Goal: Find specific page/section: Locate a particular part of the current website

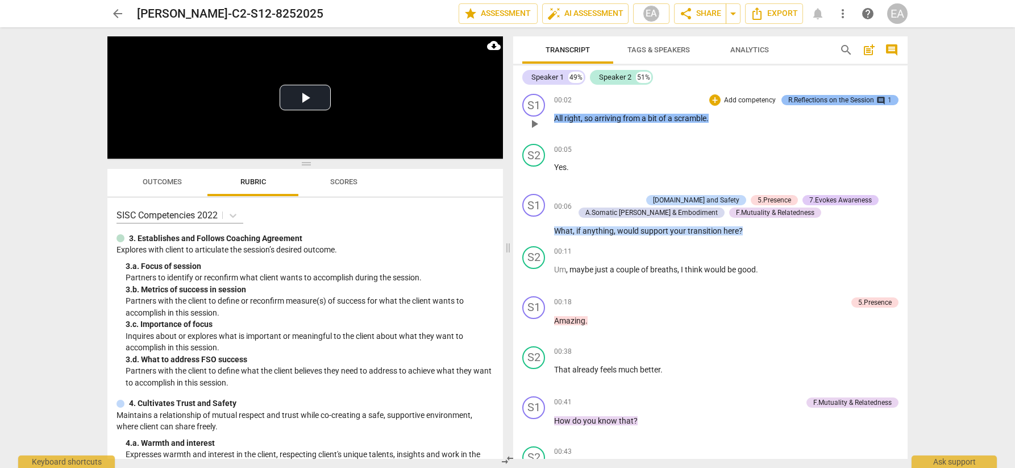
click at [506, 99] on div "R.Reflections on the Session" at bounding box center [831, 100] width 86 height 10
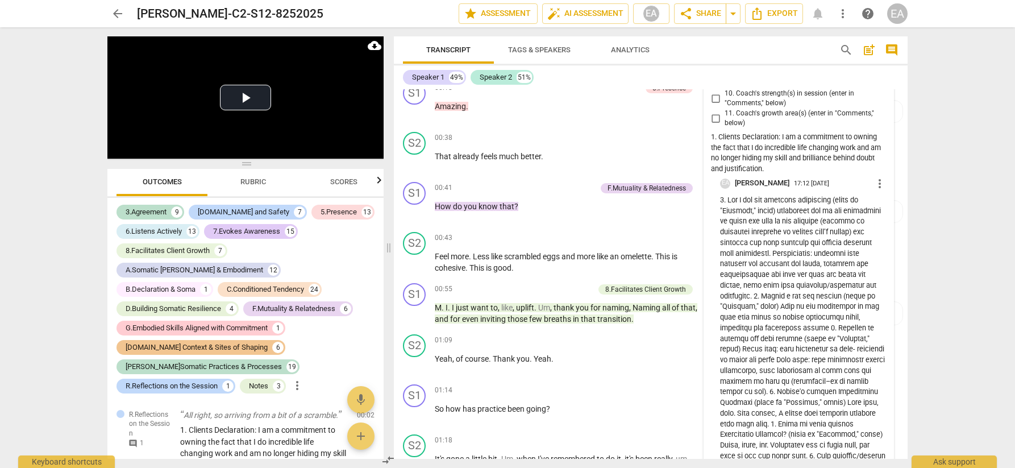
scroll to position [93, 0]
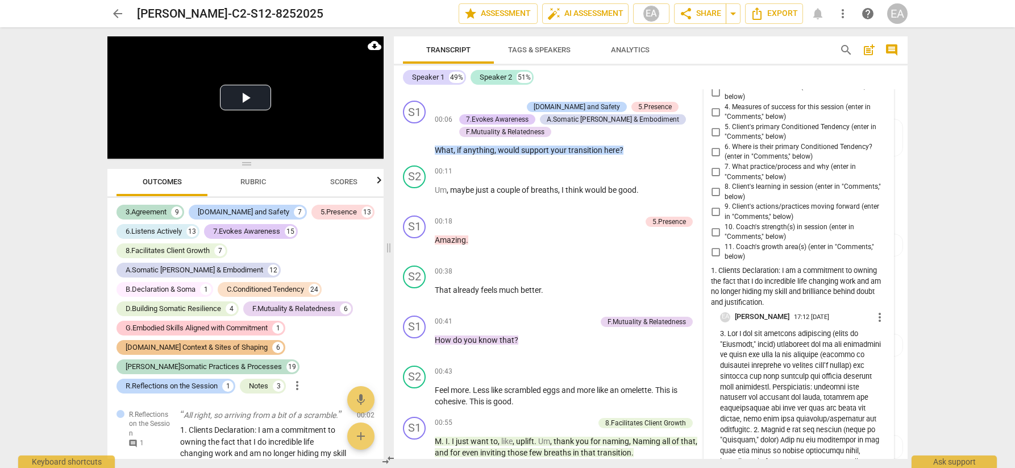
click at [506, 205] on div "arrow_back [PERSON_NAME]-C2-S12-8252025 edit star Assessment auto_fix_high AI A…" at bounding box center [507, 234] width 1015 height 468
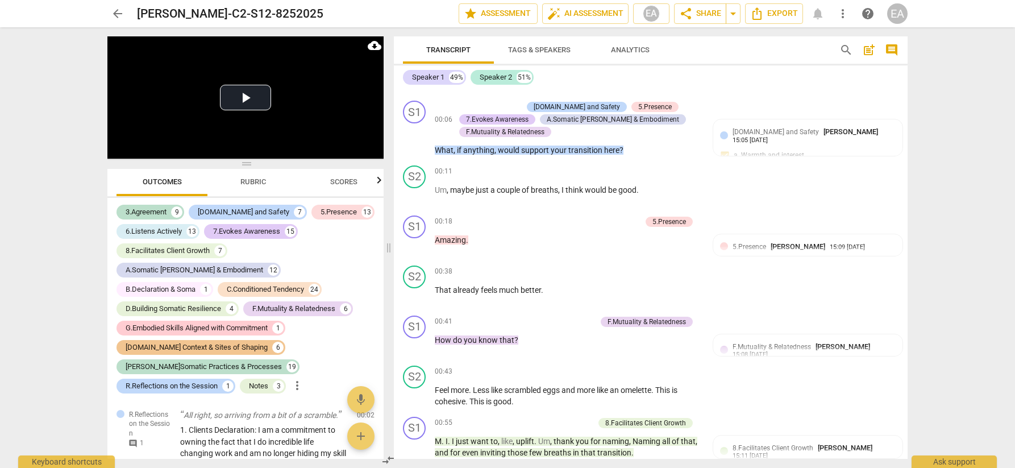
click at [355, 180] on span "Scores" at bounding box center [343, 181] width 27 height 9
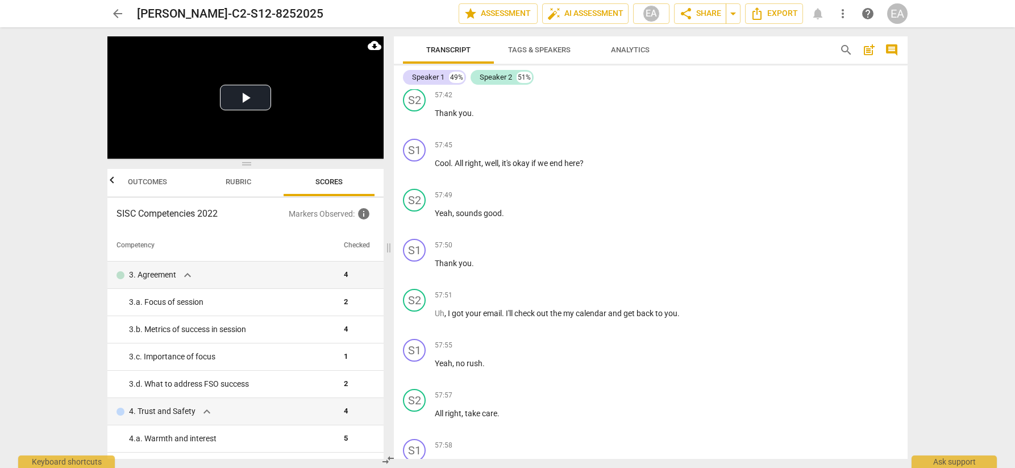
scroll to position [16381, 0]
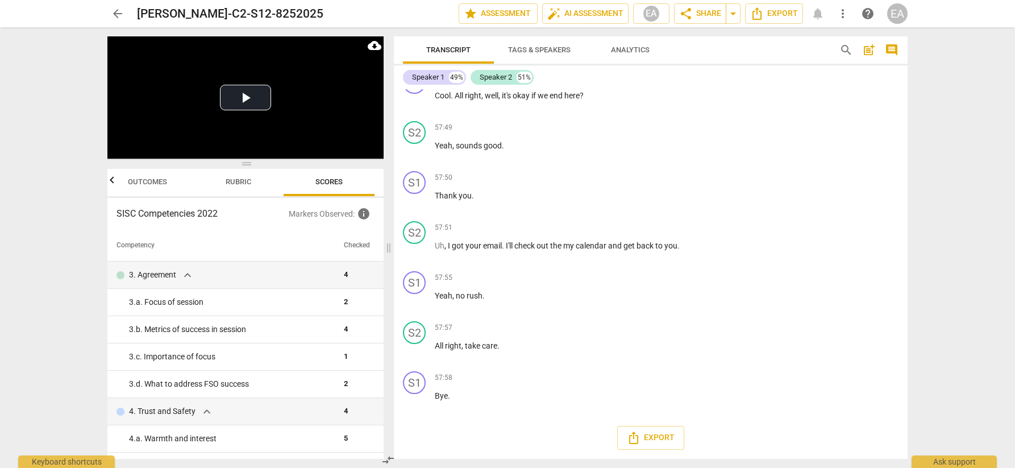
click at [113, 13] on span "arrow_back" at bounding box center [118, 14] width 14 height 14
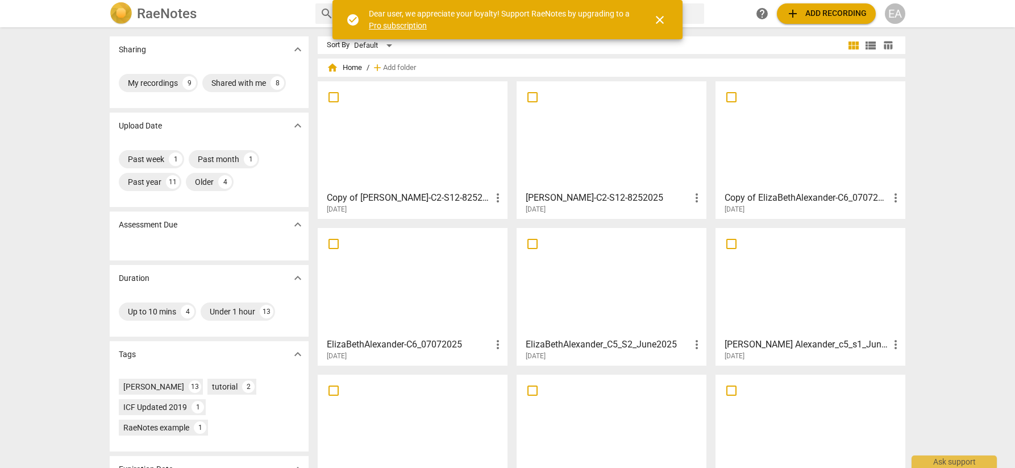
click at [445, 154] on div at bounding box center [413, 135] width 182 height 101
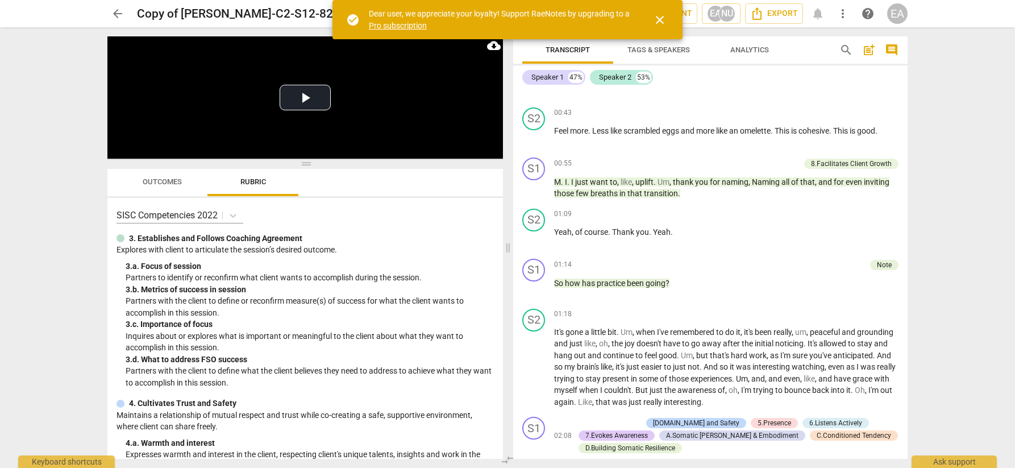
scroll to position [615, 0]
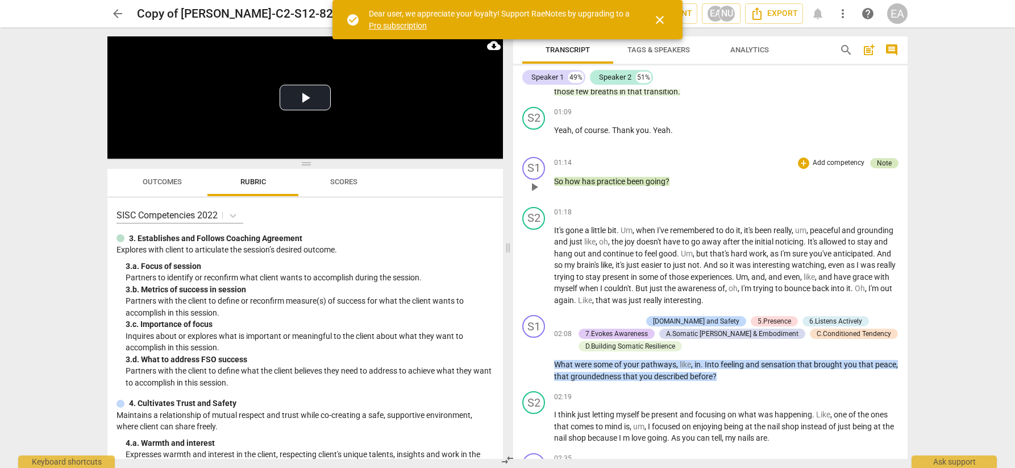
click at [877, 165] on div "Note" at bounding box center [884, 163] width 15 height 10
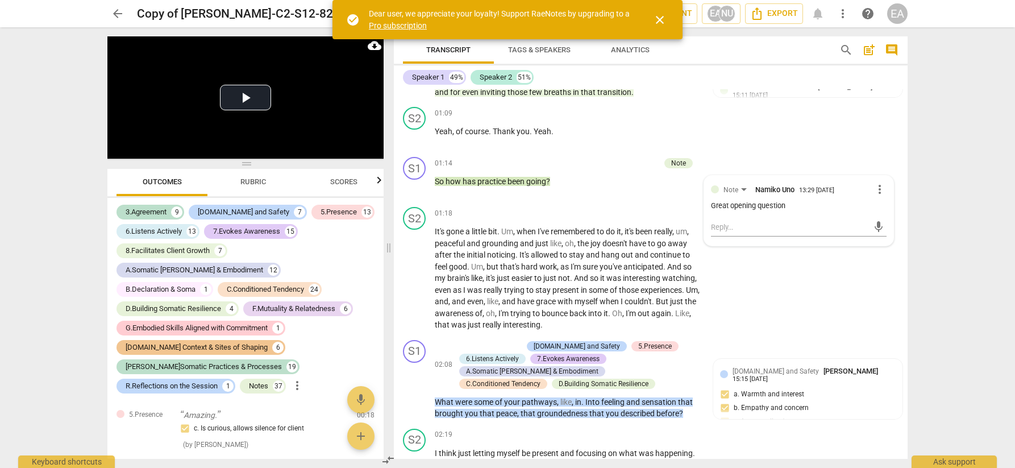
scroll to position [599, 0]
click at [585, 56] on span "Analytics" at bounding box center [630, 50] width 91 height 15
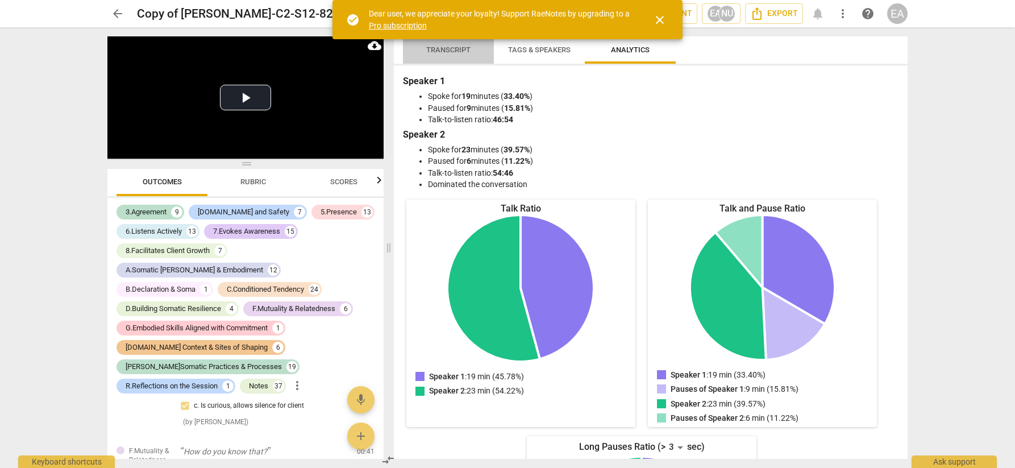
click at [466, 53] on span "Transcript" at bounding box center [448, 49] width 44 height 9
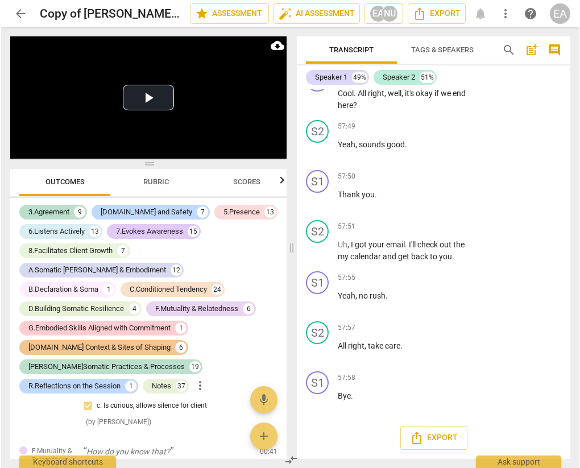
scroll to position [23586, 0]
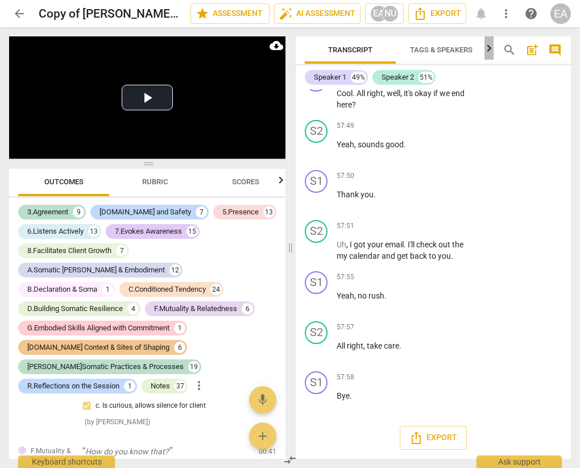
click at [487, 51] on icon "button" at bounding box center [489, 48] width 14 height 14
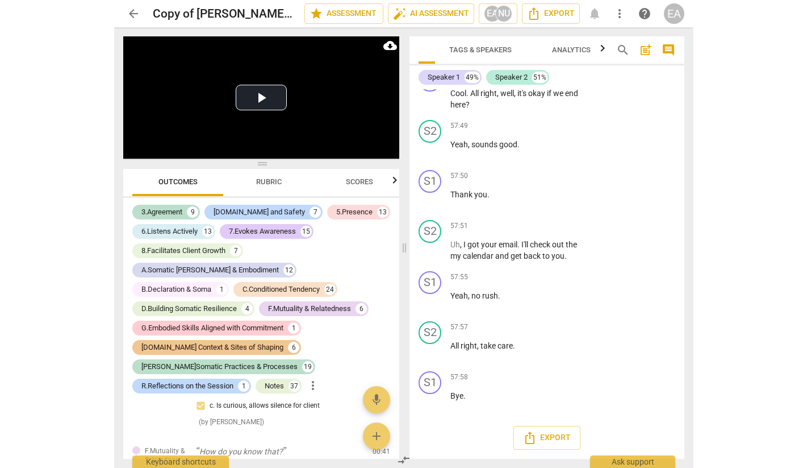
scroll to position [0, 93]
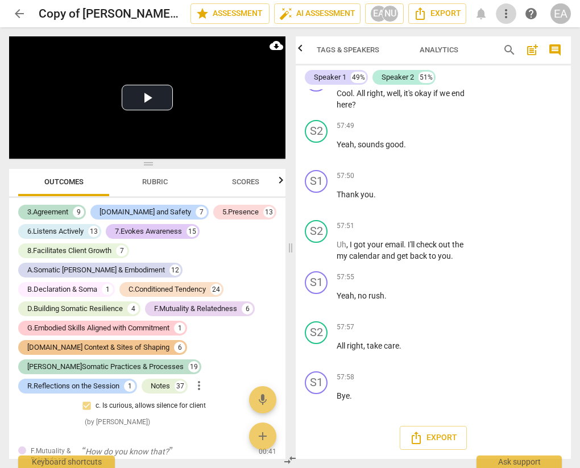
click at [506, 14] on span "more_vert" at bounding box center [506, 14] width 14 height 14
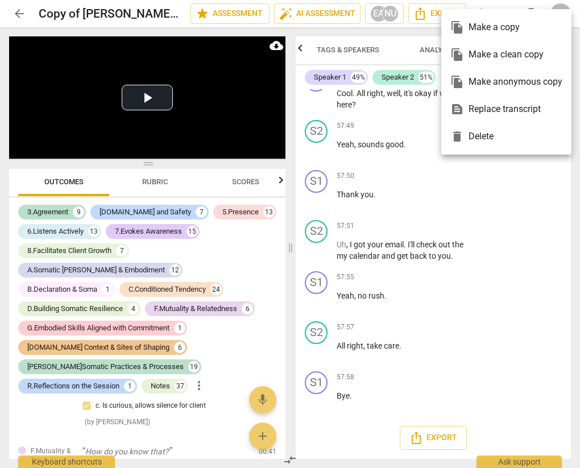
click at [502, 190] on div at bounding box center [290, 234] width 580 height 468
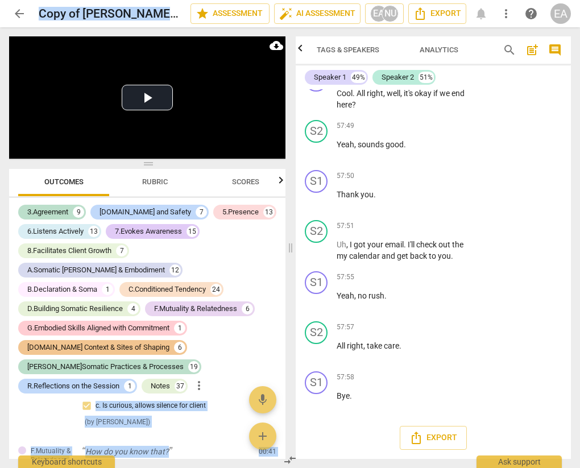
drag, startPoint x: 577, startPoint y: 48, endPoint x: 624, endPoint y: 68, distance: 50.4
click at [580, 0] on html "arrow_back Copy of ElizaBeth-C2-S12-8252025 edit star Assessment auto_fix_high …" at bounding box center [290, 0] width 580 height 0
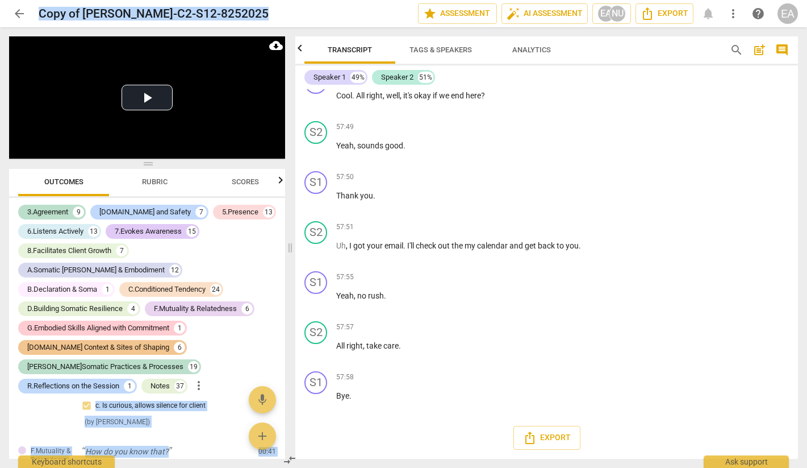
scroll to position [16690, 0]
click at [151, 380] on div "Notes" at bounding box center [160, 385] width 19 height 11
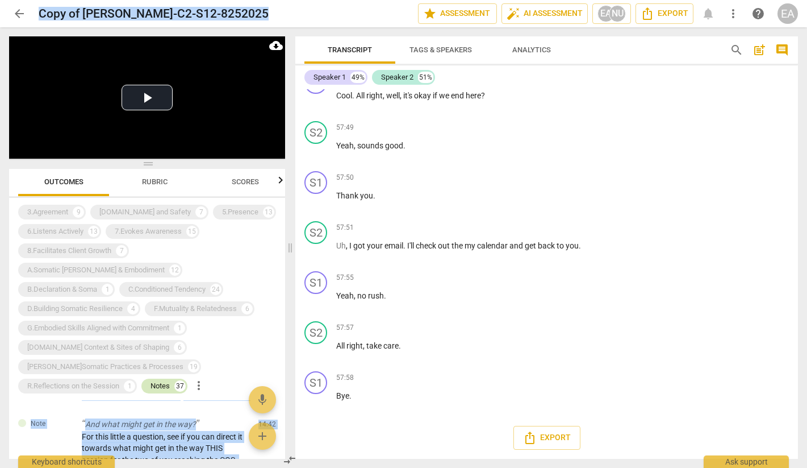
scroll to position [16281, 0]
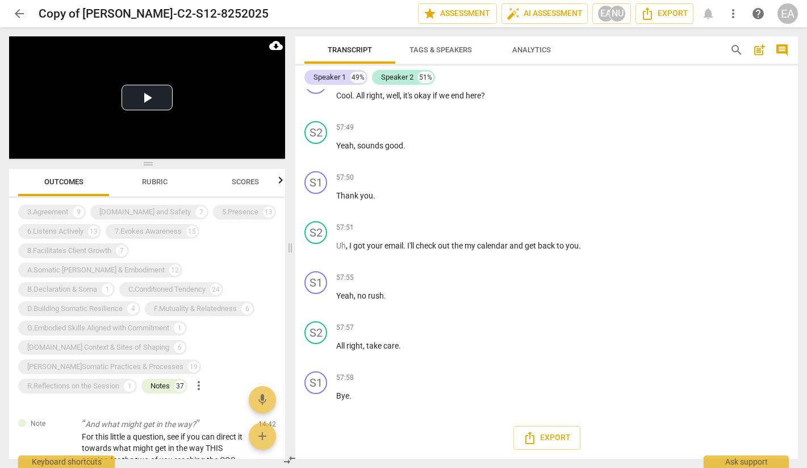
click at [161, 360] on div "3.Agreement 9 4.Trust and Safety 7 5.Presence 13 6.Listens Actively 13 7.Evokes…" at bounding box center [151, 298] width 267 height 193
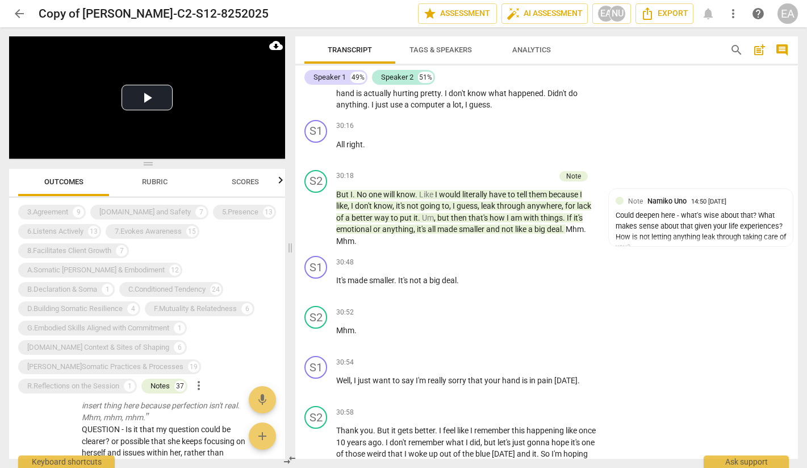
scroll to position [7597, 0]
